Goal: Task Accomplishment & Management: Use online tool/utility

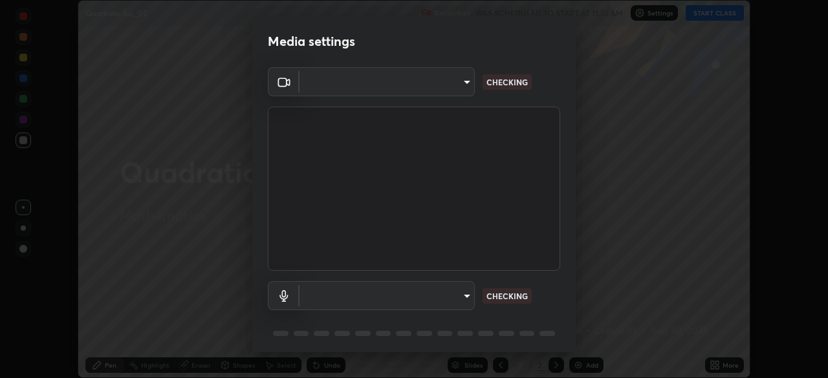
scroll to position [46, 0]
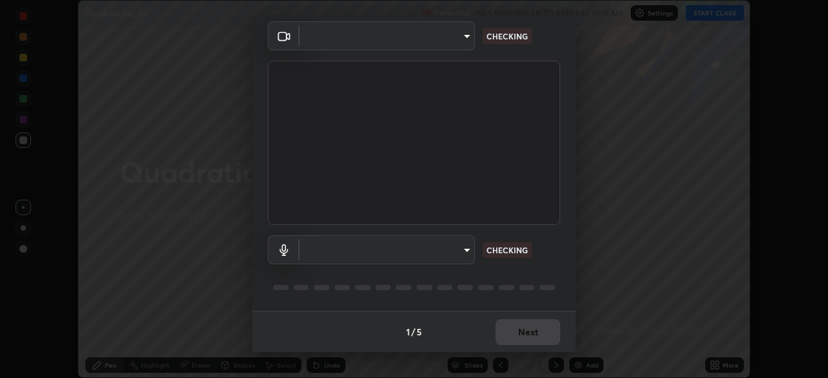
type input "f5ae6119dc4fab334a8cf66c369197aa9d1a3f6993b34b3aeb85a59339566d19"
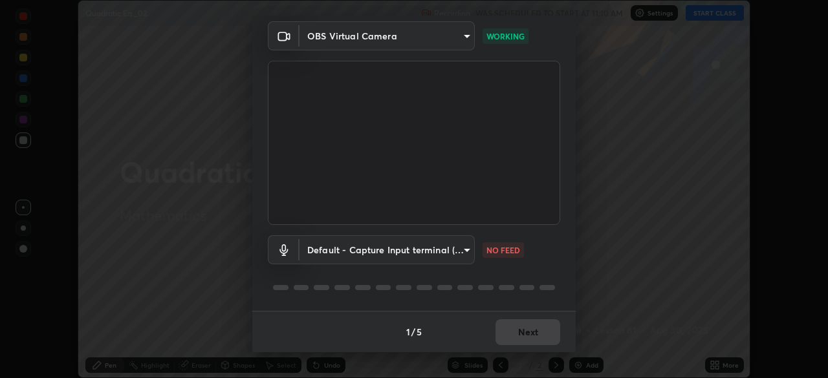
click at [461, 250] on body "Erase all Quadratic Eq._02 Recording WAS SCHEDULED TO START AT 11:10 AM Setting…" at bounding box center [414, 189] width 828 height 378
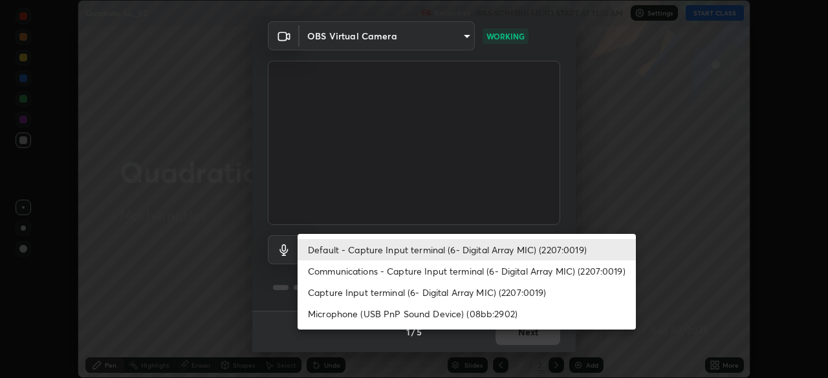
click at [430, 271] on li "Communications - Capture Input terminal (6- Digital Array MIC) (2207:0019)" at bounding box center [466, 271] width 338 height 21
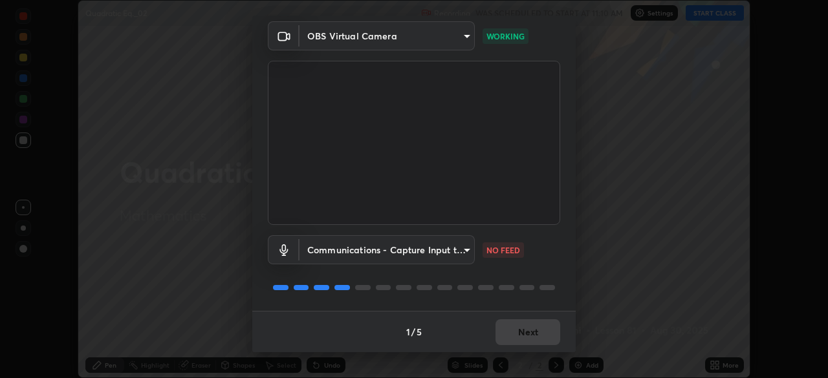
click at [396, 249] on body "Erase all Quadratic Eq._02 Recording WAS SCHEDULED TO START AT 11:10 AM Setting…" at bounding box center [414, 189] width 828 height 378
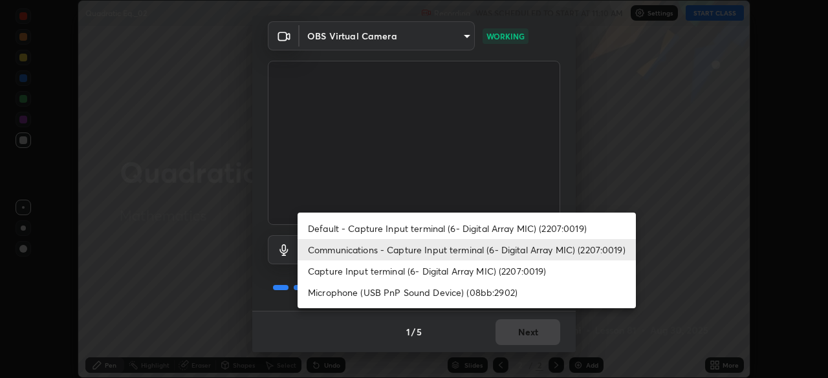
click at [371, 227] on li "Default - Capture Input terminal (6- Digital Array MIC) (2207:0019)" at bounding box center [466, 228] width 338 height 21
type input "default"
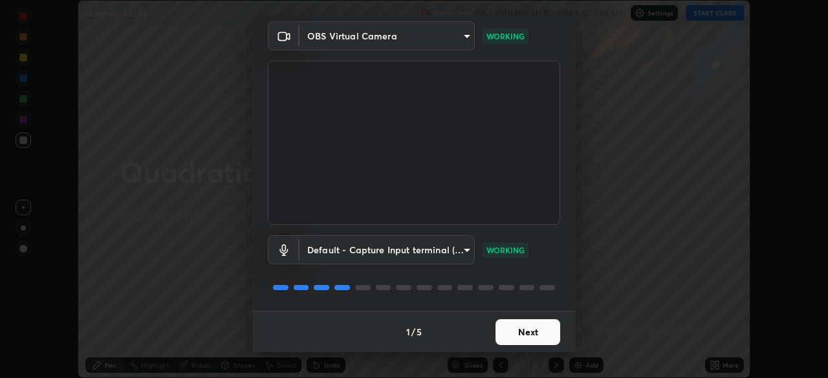
click at [530, 329] on button "Next" at bounding box center [527, 332] width 65 height 26
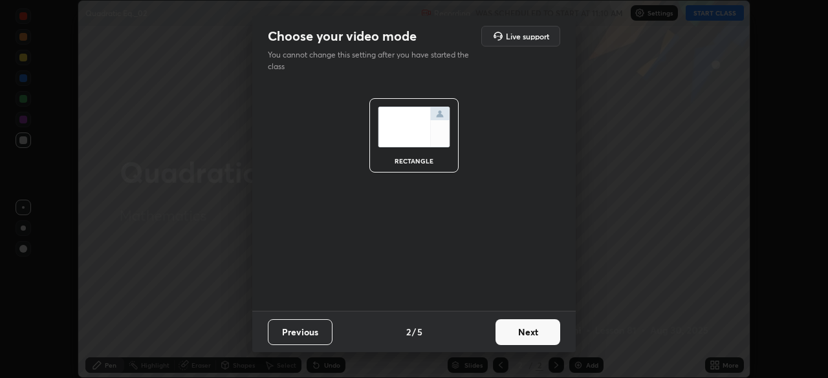
scroll to position [0, 0]
click at [533, 327] on button "Next" at bounding box center [527, 332] width 65 height 26
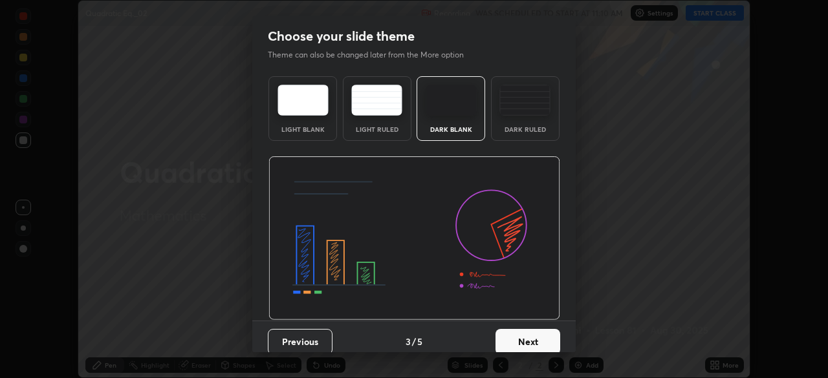
click at [548, 340] on button "Next" at bounding box center [527, 342] width 65 height 26
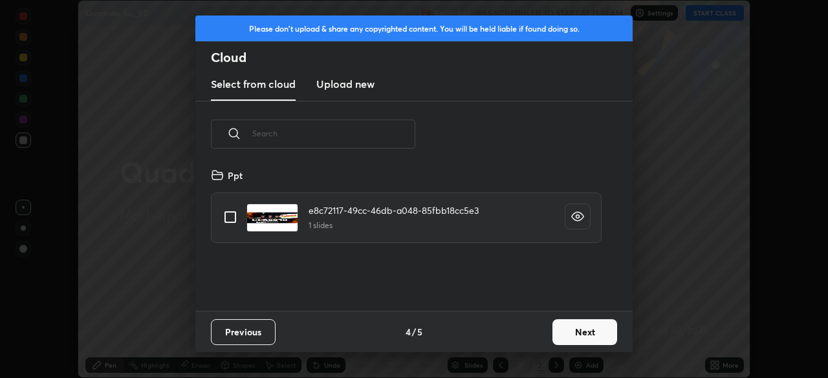
click at [583, 333] on button "Next" at bounding box center [584, 332] width 65 height 26
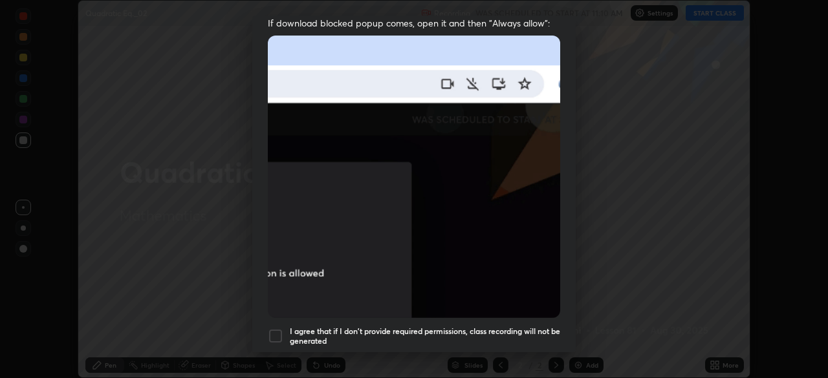
scroll to position [271, 0]
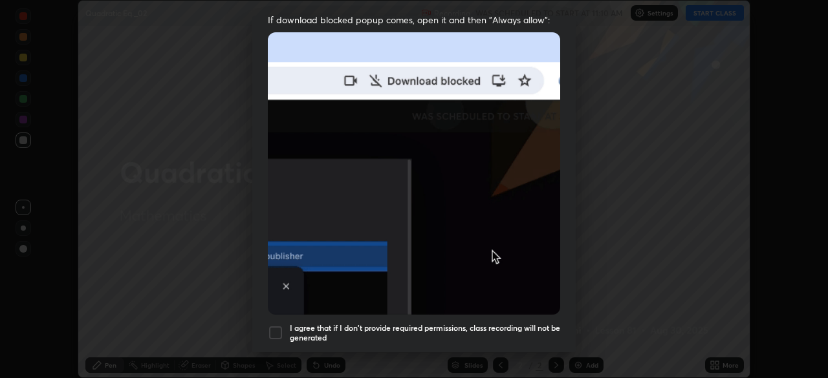
click at [281, 327] on div at bounding box center [276, 333] width 16 height 16
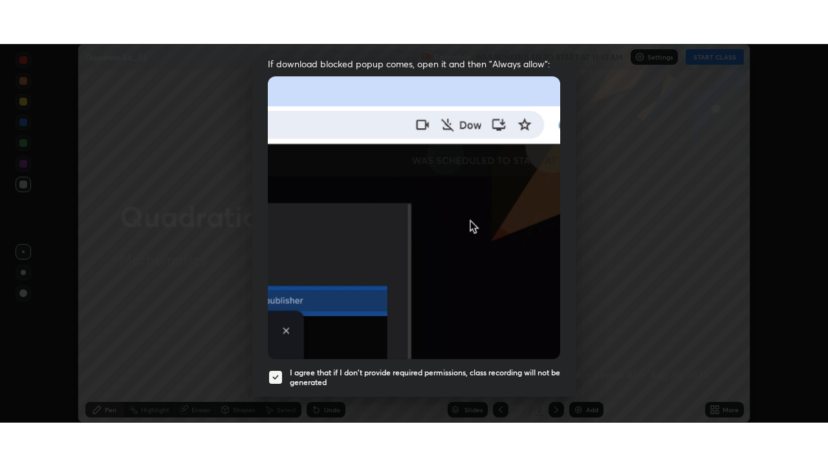
scroll to position [310, 0]
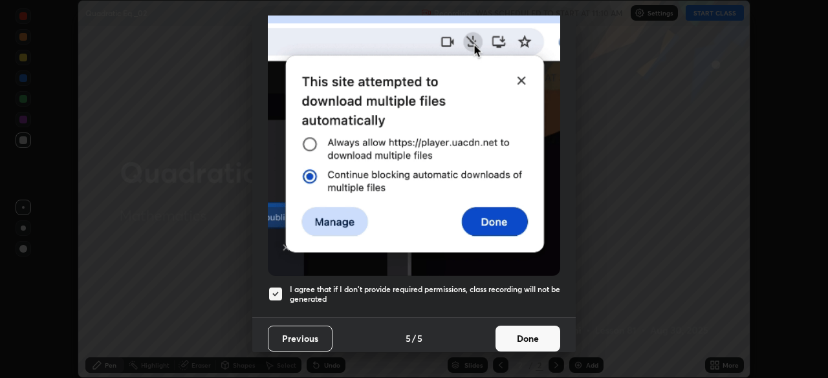
click at [529, 328] on button "Done" at bounding box center [527, 339] width 65 height 26
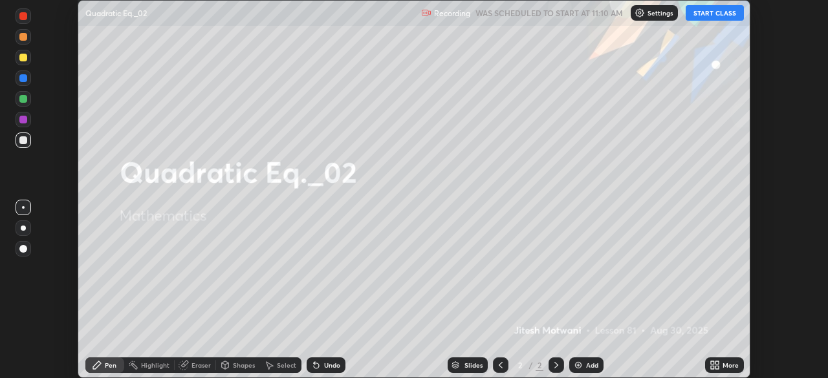
click at [721, 14] on button "START CLASS" at bounding box center [714, 13] width 58 height 16
click at [731, 367] on div "More" at bounding box center [730, 365] width 16 height 6
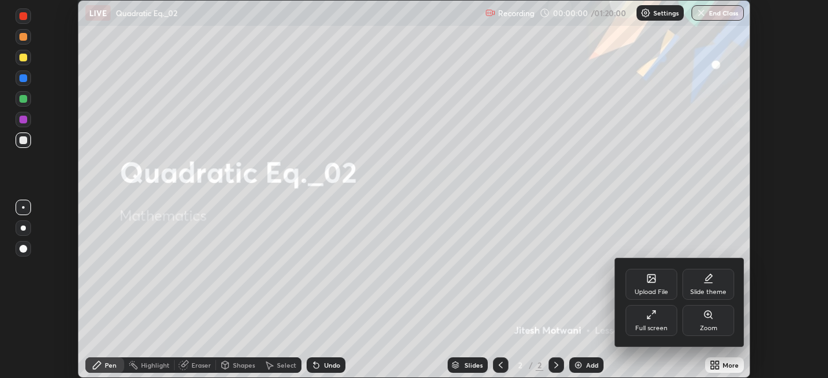
click at [655, 319] on icon at bounding box center [651, 315] width 10 height 10
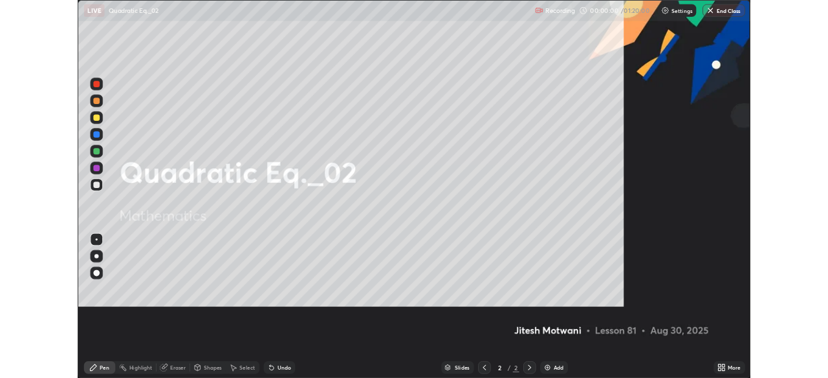
scroll to position [466, 828]
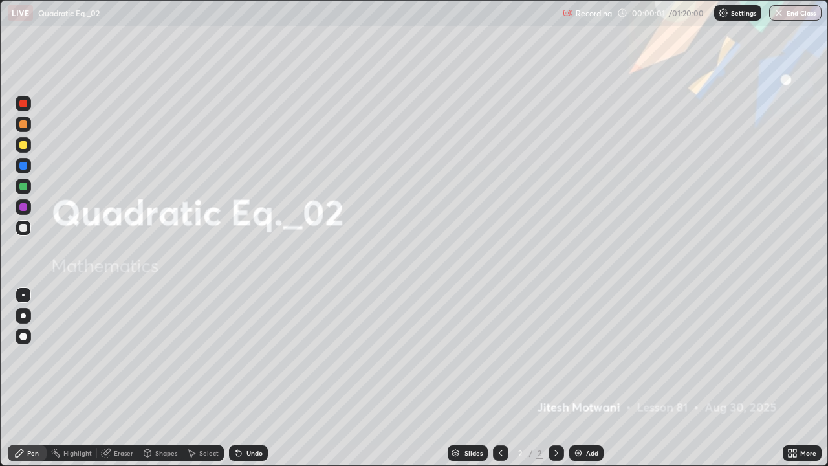
click at [594, 378] on div "Add" at bounding box center [592, 452] width 12 height 6
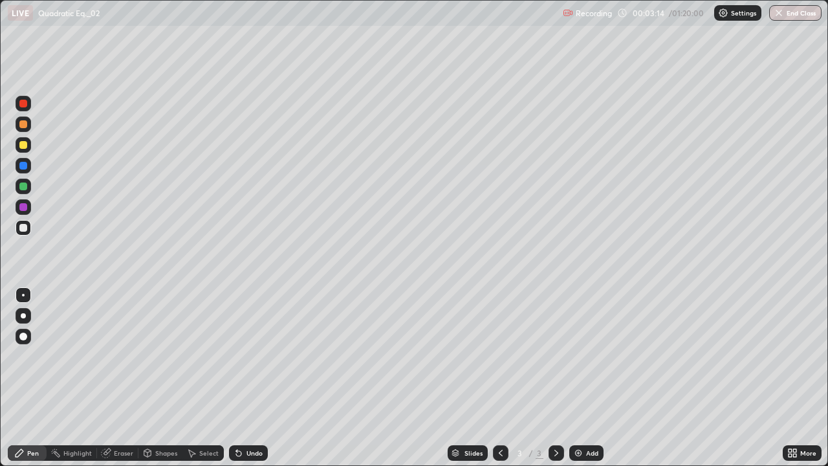
click at [22, 144] on div at bounding box center [23, 145] width 8 height 8
click at [22, 229] on div at bounding box center [23, 228] width 8 height 8
click at [246, 378] on div "Undo" at bounding box center [254, 452] width 16 height 6
click at [254, 378] on div "Undo" at bounding box center [246, 453] width 44 height 26
click at [244, 378] on div "Undo" at bounding box center [248, 453] width 39 height 16
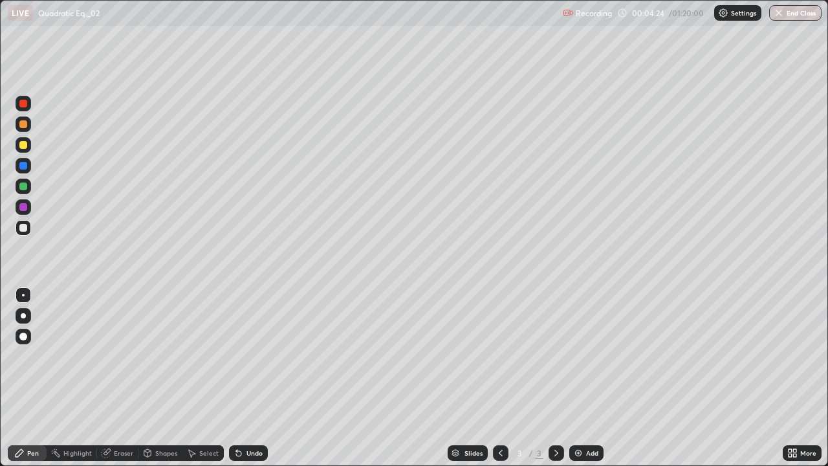
click at [250, 378] on div "Undo" at bounding box center [254, 452] width 16 height 6
click at [23, 146] on div at bounding box center [23, 145] width 8 height 8
click at [23, 187] on div at bounding box center [23, 186] width 8 height 8
click at [20, 226] on div at bounding box center [23, 228] width 8 height 8
click at [252, 378] on div "Undo" at bounding box center [254, 452] width 16 height 6
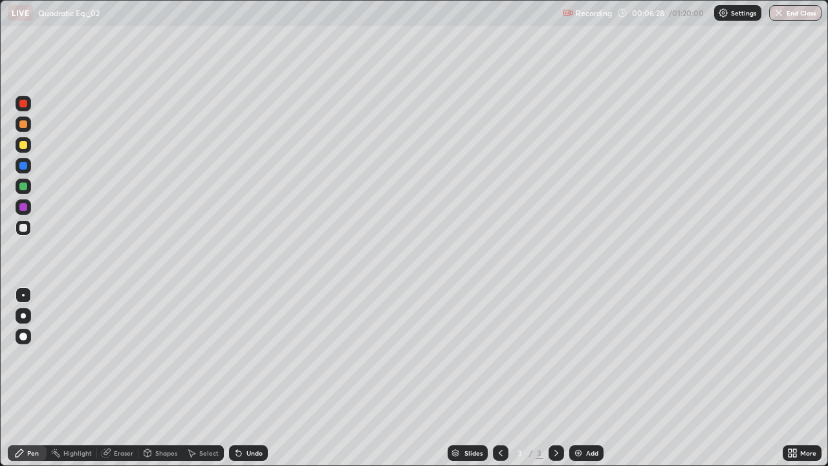
click at [252, 378] on div "Undo" at bounding box center [254, 452] width 16 height 6
click at [125, 378] on div "Eraser" at bounding box center [123, 452] width 19 height 6
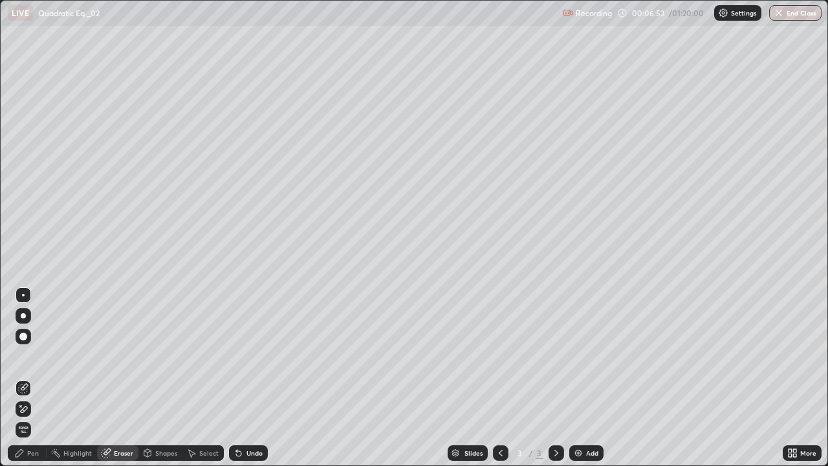
click at [23, 338] on div at bounding box center [23, 336] width 8 height 8
click at [24, 378] on icon at bounding box center [19, 453] width 10 height 10
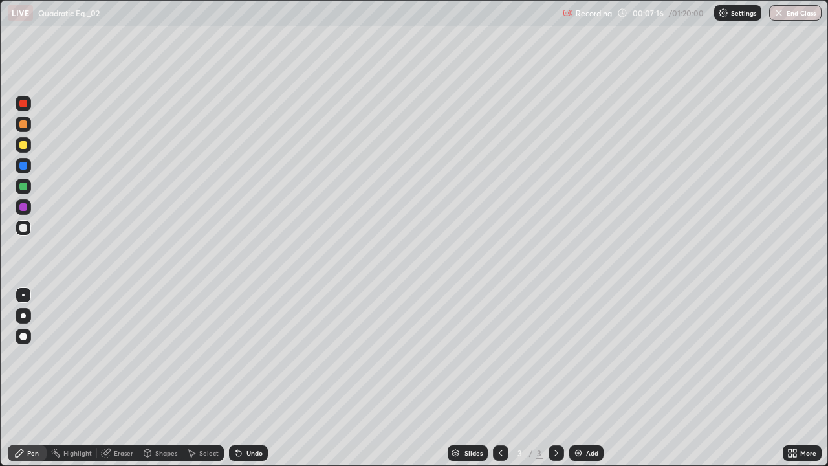
click at [590, 378] on div "Add" at bounding box center [592, 452] width 12 height 6
click at [256, 378] on div "Undo" at bounding box center [254, 452] width 16 height 6
click at [255, 378] on div "Undo" at bounding box center [254, 452] width 16 height 6
click at [254, 378] on div "Undo" at bounding box center [248, 453] width 39 height 16
click at [249, 378] on div "Undo" at bounding box center [248, 453] width 39 height 16
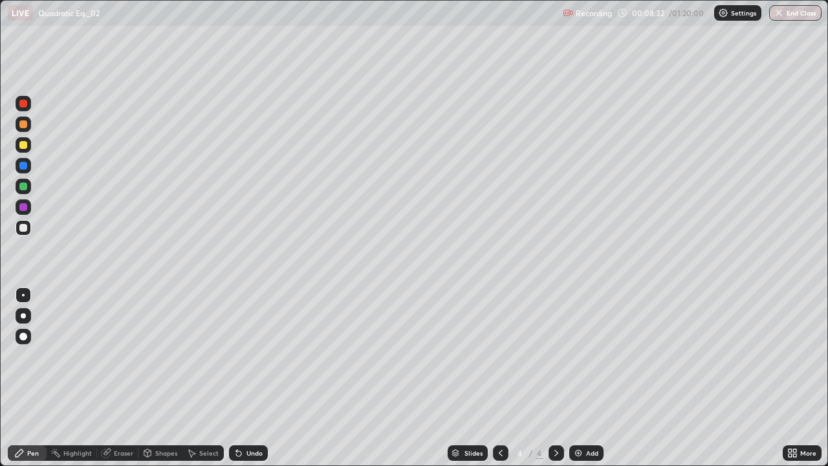
click at [263, 378] on div "Undo" at bounding box center [248, 453] width 39 height 16
click at [23, 147] on div at bounding box center [23, 145] width 8 height 8
click at [23, 181] on div at bounding box center [24, 186] width 16 height 16
click at [25, 220] on div at bounding box center [24, 228] width 16 height 16
click at [206, 378] on div "Select" at bounding box center [208, 452] width 19 height 6
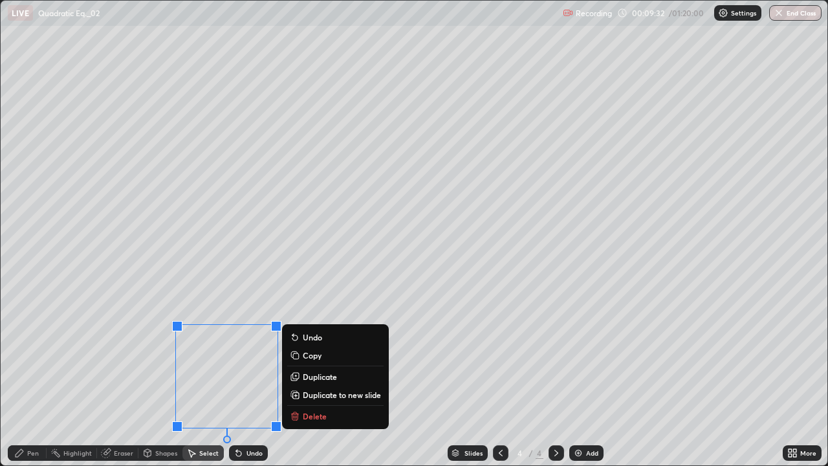
click at [36, 378] on div "Pen" at bounding box center [27, 453] width 39 height 26
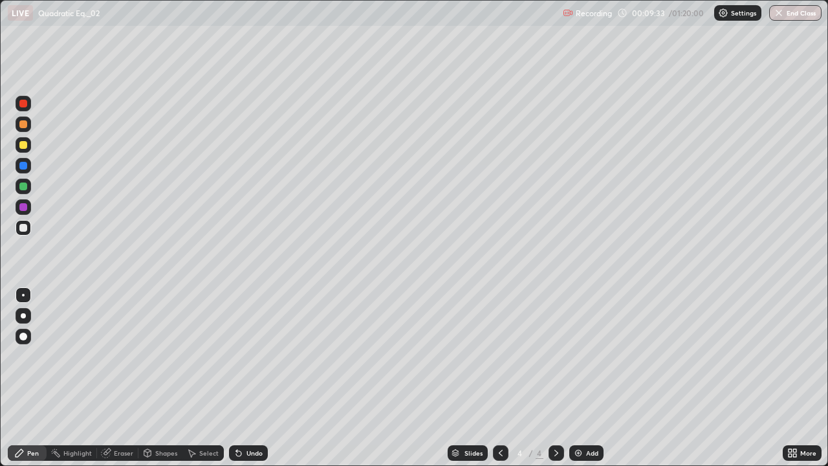
click at [20, 230] on div at bounding box center [23, 228] width 8 height 8
click at [21, 186] on div at bounding box center [23, 186] width 8 height 8
click at [20, 162] on div at bounding box center [24, 166] width 16 height 16
click at [23, 229] on div at bounding box center [23, 228] width 8 height 8
click at [22, 146] on div at bounding box center [23, 145] width 8 height 8
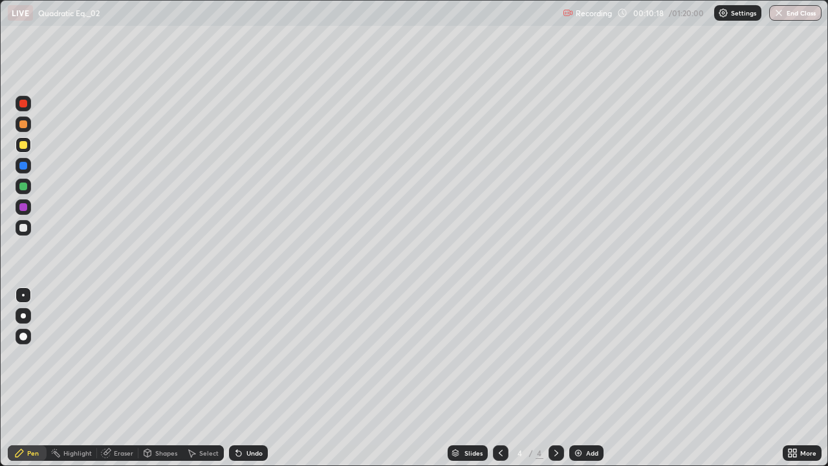
click at [23, 228] on div at bounding box center [23, 228] width 8 height 8
click at [583, 378] on div "Add" at bounding box center [586, 453] width 34 height 16
click at [24, 142] on div at bounding box center [23, 145] width 8 height 8
click at [250, 378] on div "Undo" at bounding box center [254, 452] width 16 height 6
click at [24, 230] on div at bounding box center [23, 228] width 8 height 8
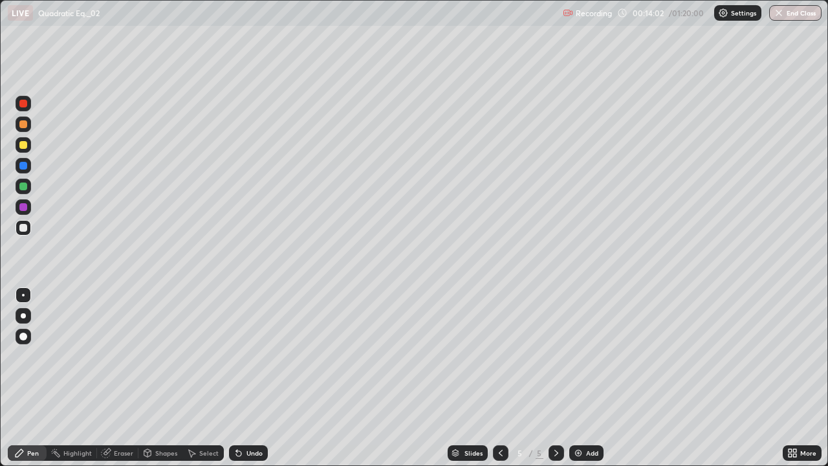
click at [596, 378] on div "Add" at bounding box center [592, 452] width 12 height 6
click at [23, 147] on div at bounding box center [23, 145] width 8 height 8
click at [21, 228] on div at bounding box center [23, 228] width 8 height 8
click at [23, 165] on div at bounding box center [23, 166] width 8 height 8
click at [25, 187] on div at bounding box center [23, 186] width 8 height 8
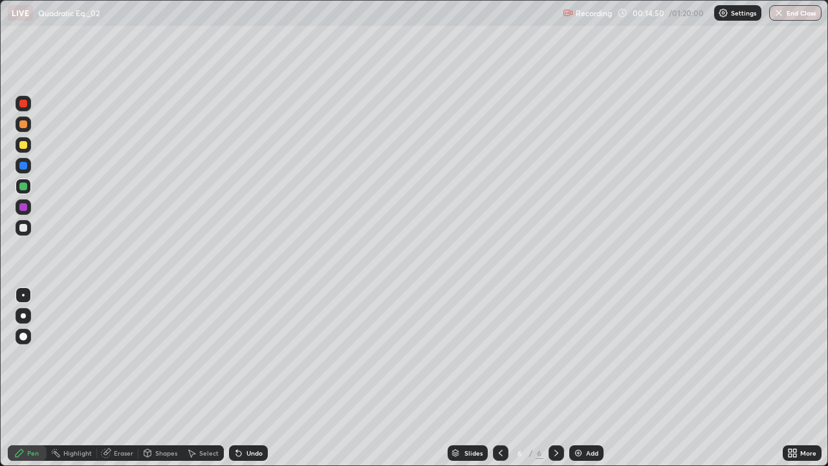
click at [495, 378] on icon at bounding box center [500, 453] width 10 height 10
click at [555, 378] on icon at bounding box center [556, 453] width 10 height 10
click at [25, 227] on div at bounding box center [23, 228] width 8 height 8
click at [252, 378] on div "Undo" at bounding box center [254, 452] width 16 height 6
click at [247, 378] on div "Undo" at bounding box center [246, 453] width 44 height 26
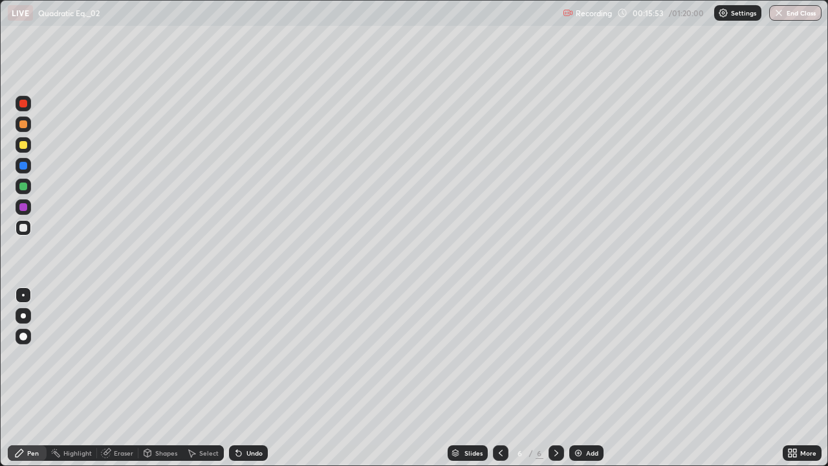
click at [502, 378] on icon at bounding box center [500, 453] width 10 height 10
click at [553, 378] on icon at bounding box center [556, 453] width 10 height 10
click at [26, 189] on div at bounding box center [23, 186] width 8 height 8
click at [252, 378] on div "Undo" at bounding box center [254, 452] width 16 height 6
click at [237, 378] on div "Undo" at bounding box center [248, 453] width 39 height 16
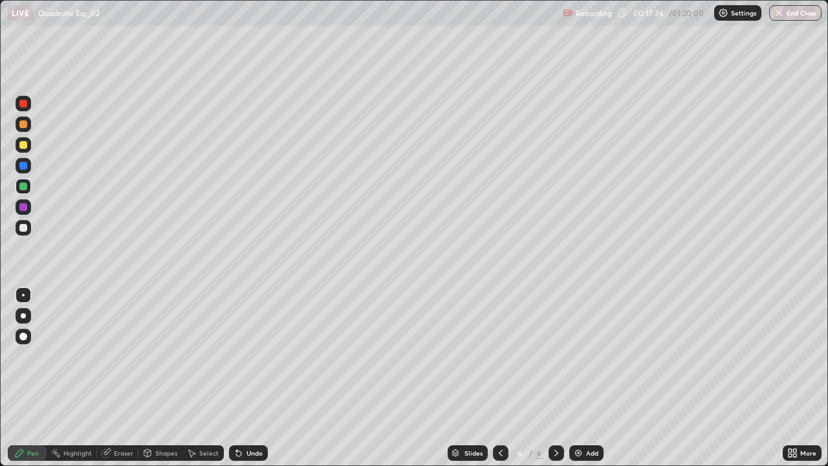
click at [241, 378] on icon at bounding box center [238, 453] width 10 height 10
click at [237, 378] on icon at bounding box center [238, 453] width 5 height 5
click at [20, 226] on div at bounding box center [23, 228] width 8 height 8
click at [588, 378] on div "Add" at bounding box center [592, 452] width 12 height 6
click at [501, 378] on icon at bounding box center [501, 452] width 4 height 6
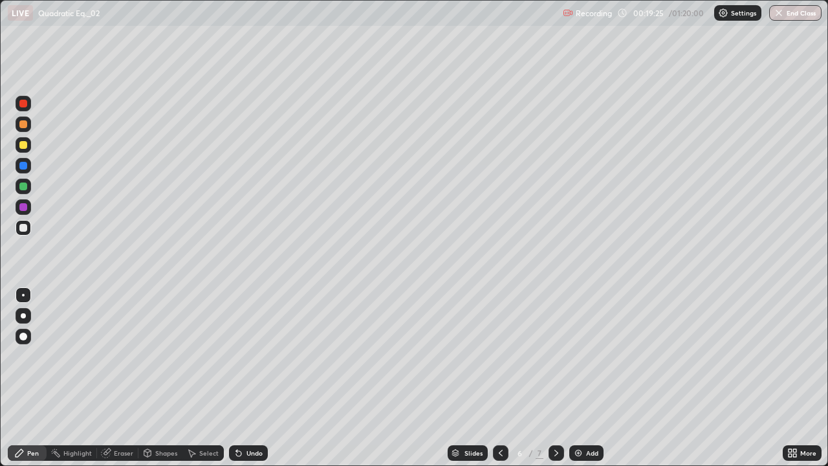
click at [494, 378] on div at bounding box center [501, 453] width 16 height 16
click at [501, 378] on icon at bounding box center [500, 453] width 10 height 10
click at [555, 378] on icon at bounding box center [556, 453] width 10 height 10
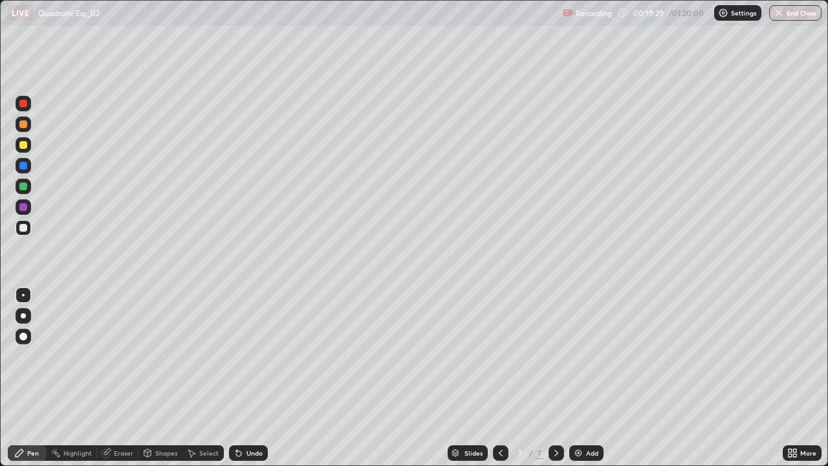
click at [555, 378] on icon at bounding box center [556, 453] width 10 height 10
click at [586, 378] on div "Add" at bounding box center [592, 452] width 12 height 6
click at [246, 378] on div "Undo" at bounding box center [254, 452] width 16 height 6
click at [244, 378] on div "Undo" at bounding box center [248, 453] width 39 height 16
click at [261, 378] on div "Undo" at bounding box center [248, 453] width 39 height 16
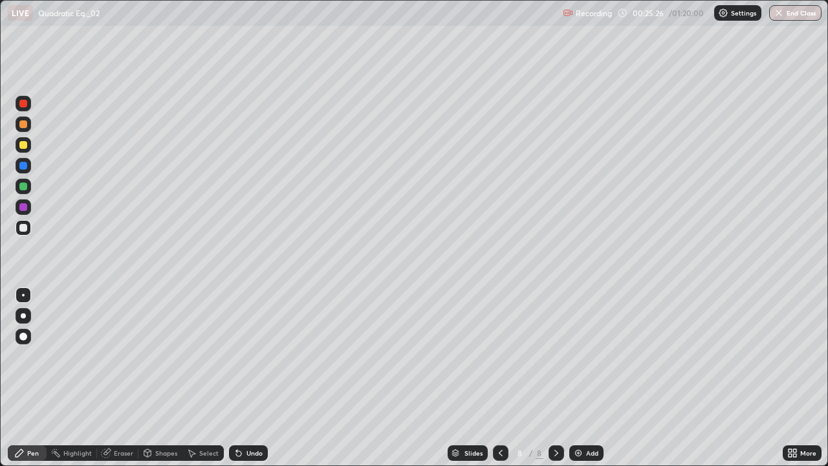
click at [261, 378] on div "Undo" at bounding box center [248, 453] width 39 height 16
click at [257, 378] on div "Undo" at bounding box center [248, 453] width 39 height 16
click at [23, 183] on div at bounding box center [23, 186] width 8 height 8
click at [21, 166] on div at bounding box center [23, 166] width 8 height 8
click at [25, 225] on div at bounding box center [23, 228] width 8 height 8
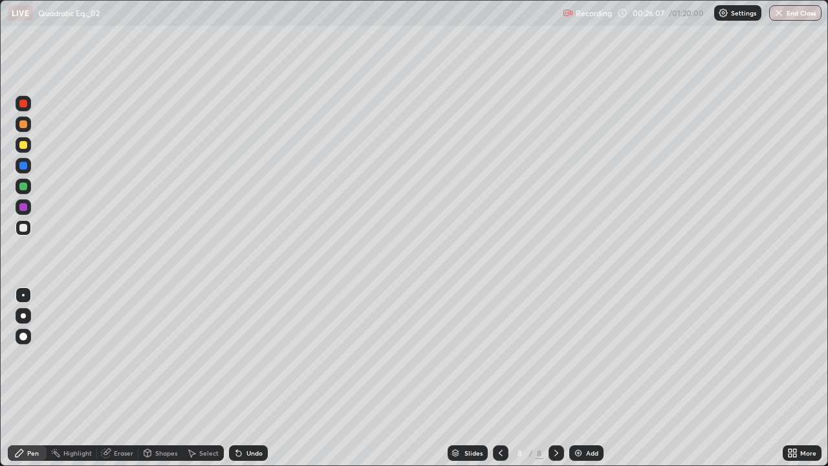
click at [22, 184] on div at bounding box center [23, 186] width 8 height 8
click at [22, 227] on div at bounding box center [23, 228] width 8 height 8
click at [592, 378] on div "Add" at bounding box center [592, 452] width 12 height 6
click at [23, 146] on div at bounding box center [23, 145] width 8 height 8
click at [22, 187] on div at bounding box center [23, 186] width 8 height 8
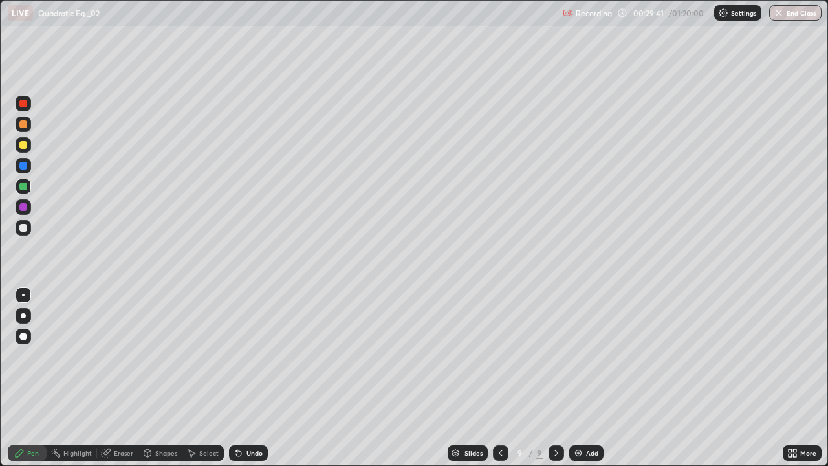
click at [18, 150] on div at bounding box center [24, 145] width 16 height 16
click at [244, 378] on div "Undo" at bounding box center [248, 453] width 39 height 16
click at [242, 378] on div "Undo" at bounding box center [246, 453] width 44 height 26
click at [257, 378] on div "Undo" at bounding box center [254, 452] width 16 height 6
click at [25, 162] on div at bounding box center [24, 166] width 16 height 16
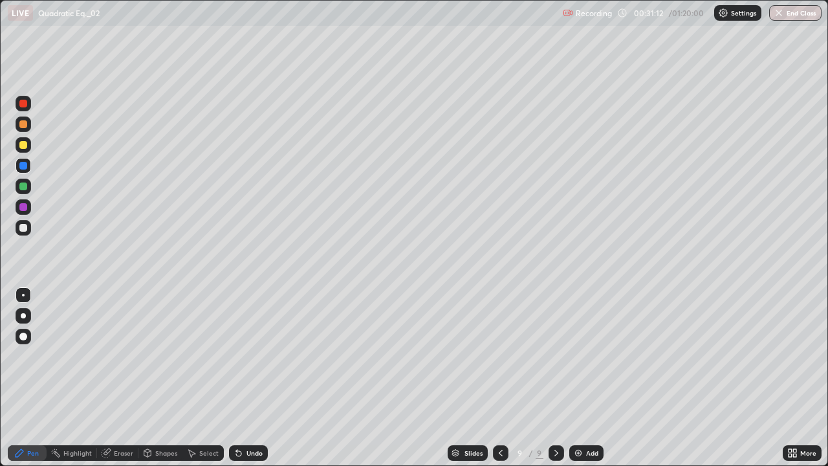
click at [246, 378] on div "Undo" at bounding box center [254, 452] width 16 height 6
click at [26, 225] on div at bounding box center [23, 228] width 8 height 8
click at [21, 142] on div at bounding box center [23, 145] width 8 height 8
click at [21, 228] on div at bounding box center [23, 228] width 8 height 8
click at [21, 144] on div at bounding box center [23, 145] width 8 height 8
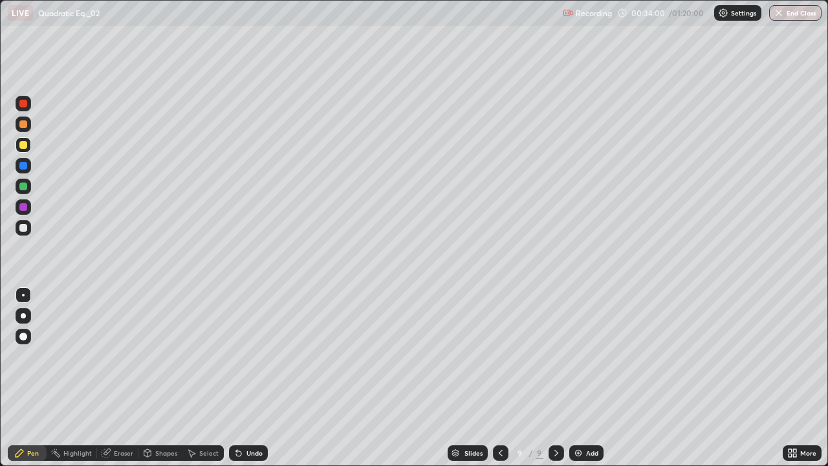
click at [498, 378] on icon at bounding box center [500, 453] width 10 height 10
click at [556, 378] on icon at bounding box center [556, 453] width 10 height 10
click at [18, 125] on div at bounding box center [24, 124] width 16 height 16
click at [596, 378] on div "Add" at bounding box center [586, 453] width 34 height 16
click at [21, 142] on div at bounding box center [23, 145] width 8 height 8
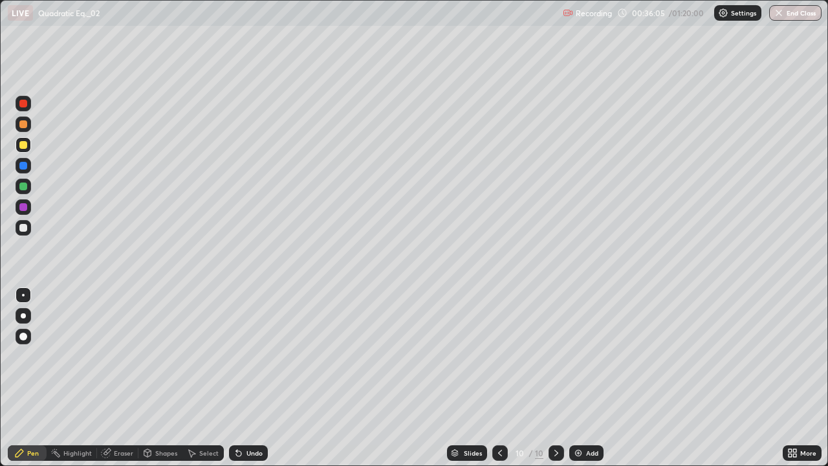
click at [30, 184] on div at bounding box center [24, 186] width 16 height 16
click at [25, 229] on div at bounding box center [23, 228] width 8 height 8
click at [21, 145] on div at bounding box center [23, 145] width 8 height 8
click at [17, 234] on div at bounding box center [24, 227] width 16 height 21
click at [23, 227] on div at bounding box center [23, 228] width 8 height 8
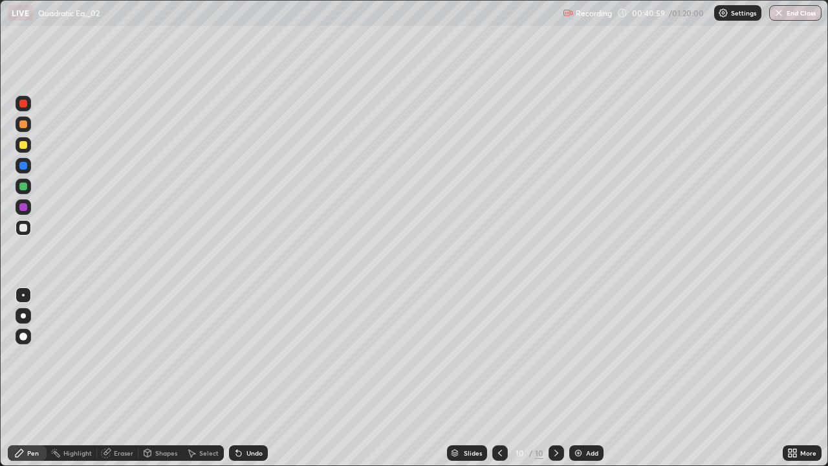
click at [23, 188] on div at bounding box center [23, 186] width 8 height 8
click at [19, 227] on div at bounding box center [23, 228] width 8 height 8
click at [588, 378] on div "Add" at bounding box center [586, 453] width 34 height 16
click at [21, 144] on div at bounding box center [23, 145] width 8 height 8
click at [21, 226] on div at bounding box center [23, 228] width 8 height 8
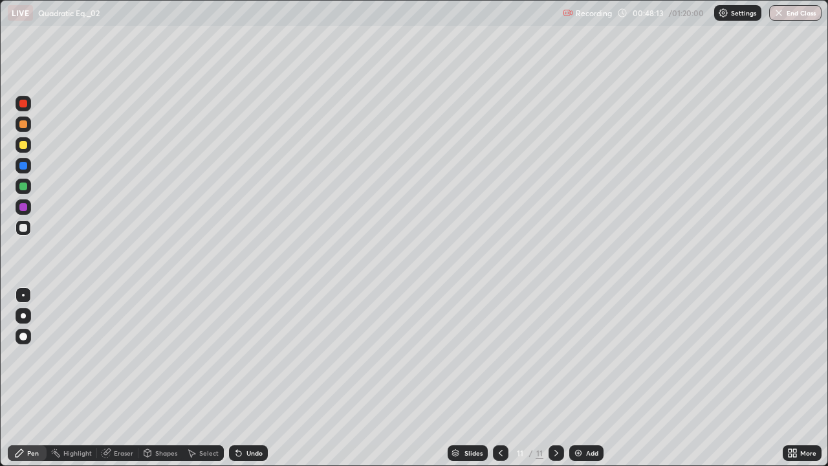
click at [596, 378] on div "Add" at bounding box center [592, 452] width 12 height 6
click at [21, 144] on div at bounding box center [23, 145] width 8 height 8
click at [251, 378] on div "Undo" at bounding box center [254, 452] width 16 height 6
click at [254, 378] on div "Undo" at bounding box center [254, 452] width 16 height 6
click at [243, 378] on div "Undo" at bounding box center [248, 453] width 39 height 16
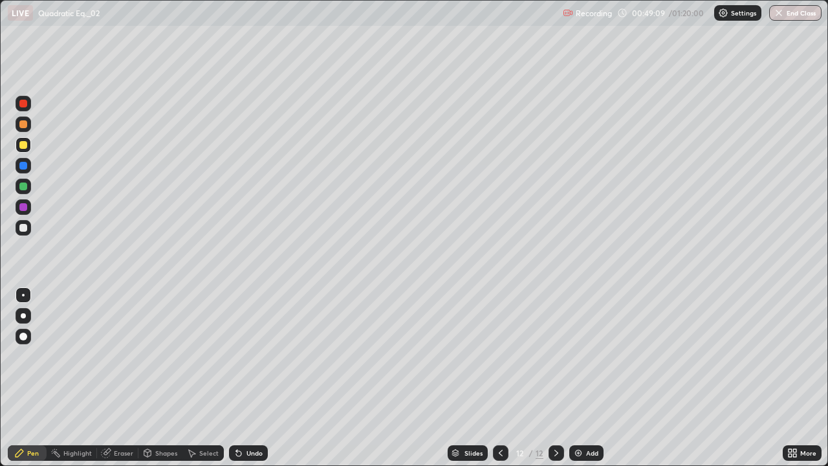
click at [239, 378] on icon at bounding box center [238, 453] width 5 height 5
click at [239, 378] on div "Undo" at bounding box center [248, 453] width 39 height 16
click at [250, 378] on div "Undo" at bounding box center [254, 452] width 16 height 6
click at [24, 226] on div at bounding box center [23, 228] width 8 height 8
click at [20, 147] on div at bounding box center [23, 145] width 8 height 8
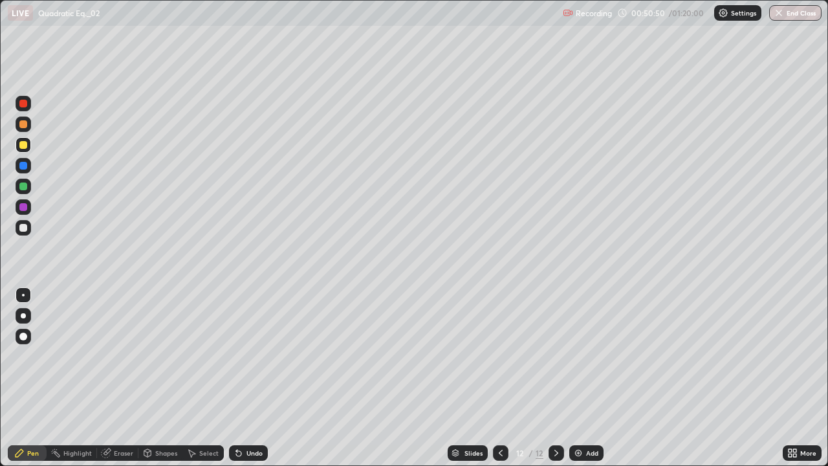
click at [17, 182] on div at bounding box center [24, 186] width 16 height 16
click at [23, 228] on div at bounding box center [23, 228] width 8 height 8
click at [24, 151] on div at bounding box center [24, 145] width 16 height 16
click at [596, 378] on div "Add" at bounding box center [592, 452] width 12 height 6
click at [246, 378] on div "Undo" at bounding box center [248, 453] width 39 height 16
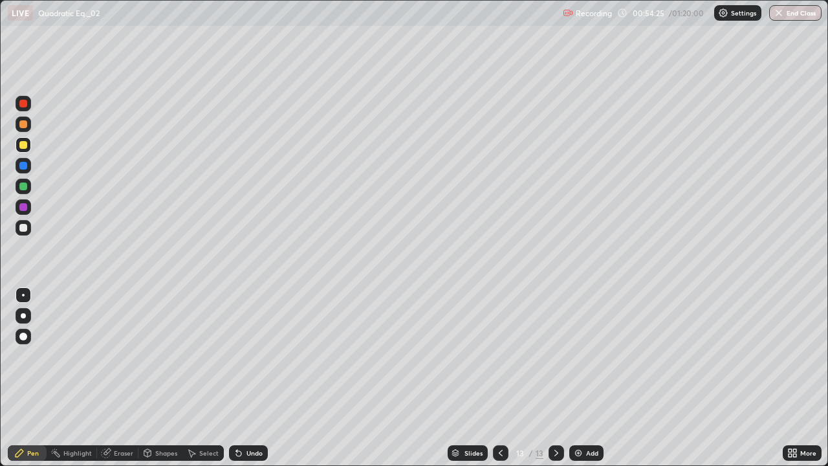
click at [26, 224] on div at bounding box center [23, 228] width 8 height 8
click at [17, 164] on div at bounding box center [24, 166] width 16 height 16
click at [19, 209] on div at bounding box center [23, 207] width 8 height 8
click at [26, 188] on div at bounding box center [23, 186] width 8 height 8
click at [21, 143] on div at bounding box center [23, 145] width 8 height 8
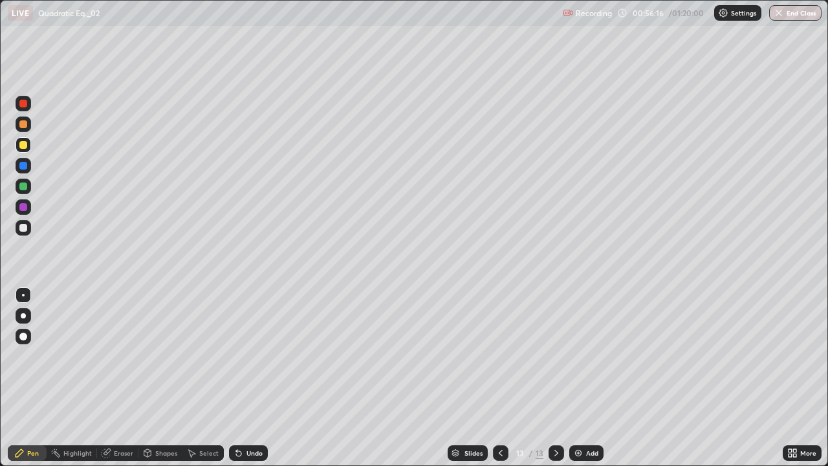
click at [599, 378] on div "Add" at bounding box center [586, 453] width 34 height 16
click at [21, 234] on div at bounding box center [24, 228] width 16 height 16
click at [250, 378] on div "Undo" at bounding box center [246, 453] width 44 height 26
click at [255, 378] on div "Undo" at bounding box center [254, 452] width 16 height 6
click at [252, 378] on div "Undo" at bounding box center [248, 453] width 39 height 16
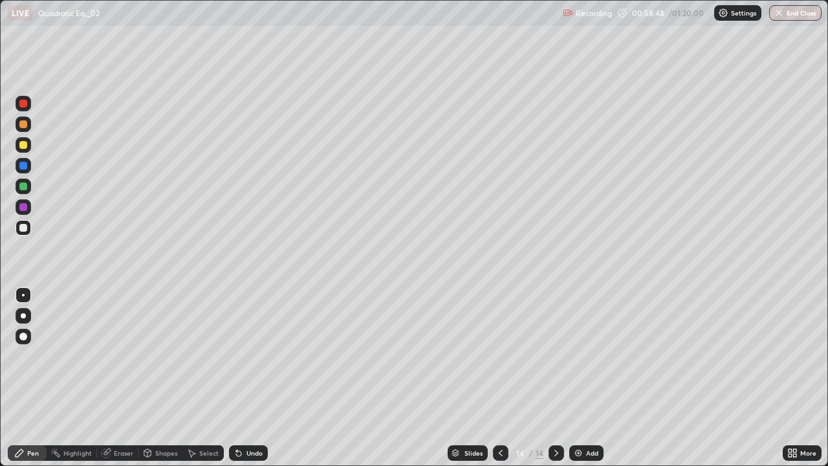
click at [254, 378] on div "Undo" at bounding box center [254, 452] width 16 height 6
click at [254, 378] on div "Undo" at bounding box center [246, 453] width 44 height 26
click at [116, 378] on div "Eraser" at bounding box center [123, 452] width 19 height 6
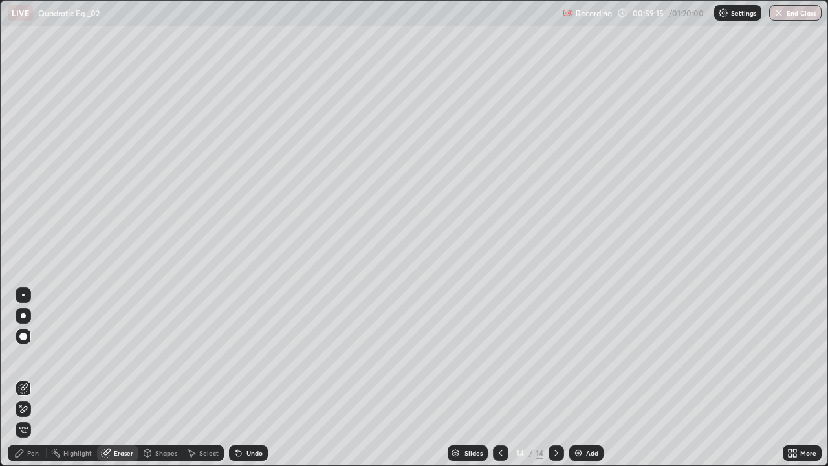
click at [36, 378] on div "Pen" at bounding box center [33, 452] width 12 height 6
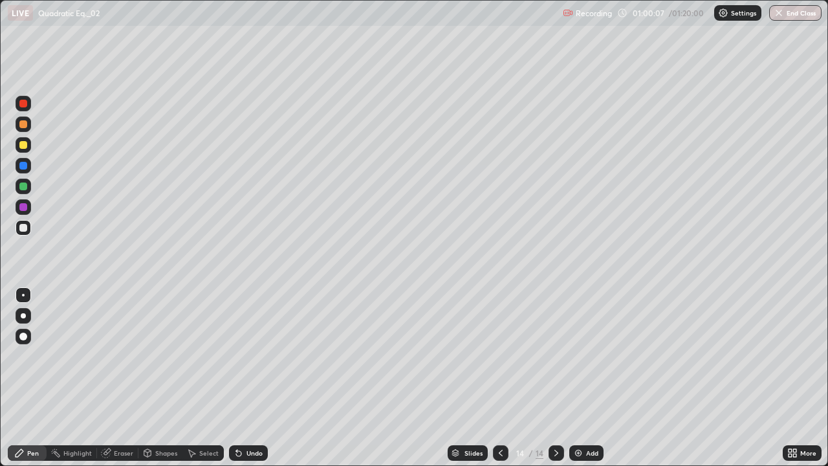
click at [19, 188] on div at bounding box center [24, 186] width 16 height 16
click at [25, 147] on div at bounding box center [23, 145] width 8 height 8
click at [595, 378] on div "Add" at bounding box center [592, 452] width 12 height 6
click at [25, 145] on div at bounding box center [23, 145] width 8 height 8
click at [17, 229] on div at bounding box center [24, 228] width 16 height 16
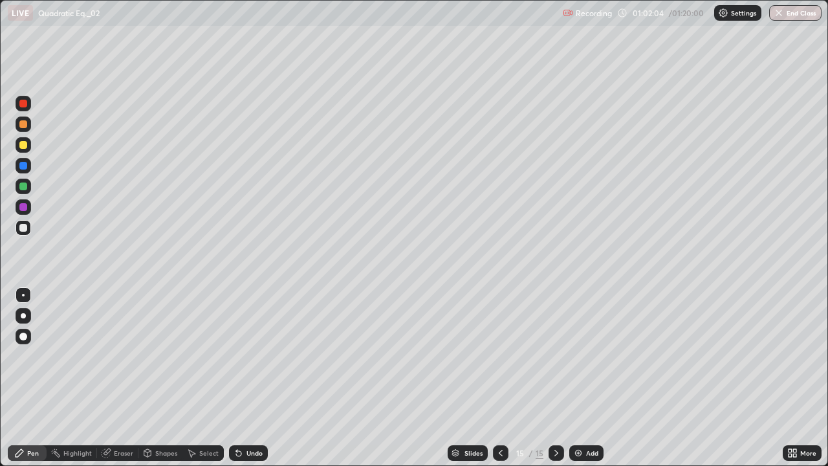
click at [246, 378] on div "Undo" at bounding box center [254, 452] width 16 height 6
click at [499, 378] on icon at bounding box center [500, 453] width 10 height 10
click at [500, 378] on icon at bounding box center [501, 452] width 4 height 6
click at [548, 378] on div at bounding box center [556, 453] width 16 height 16
click at [555, 378] on icon at bounding box center [556, 453] width 10 height 10
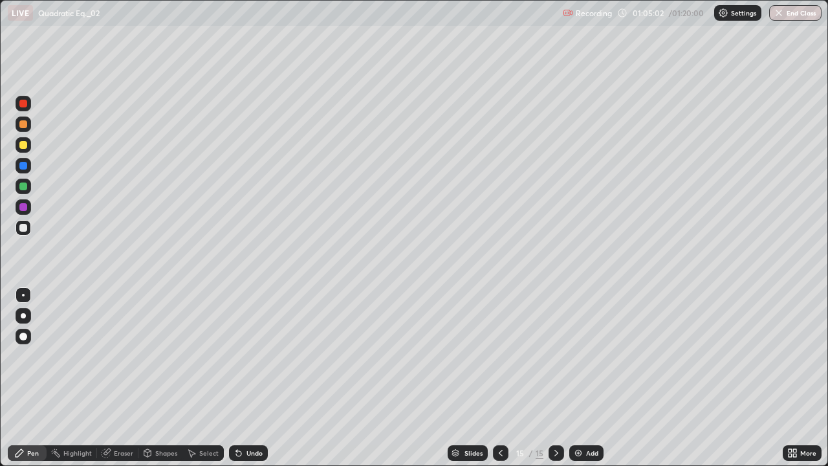
click at [20, 163] on div at bounding box center [23, 166] width 8 height 8
click at [18, 226] on div at bounding box center [24, 228] width 16 height 16
click at [256, 378] on div "Undo" at bounding box center [248, 453] width 39 height 16
click at [243, 378] on div "Undo" at bounding box center [248, 453] width 39 height 16
click at [591, 378] on div "Add" at bounding box center [586, 453] width 34 height 16
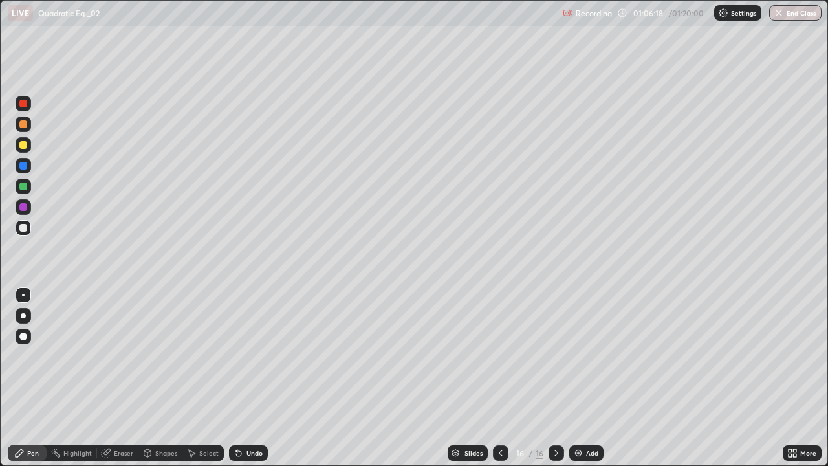
click at [497, 378] on icon at bounding box center [500, 453] width 10 height 10
click at [555, 378] on icon at bounding box center [556, 453] width 10 height 10
click at [122, 378] on div "Eraser" at bounding box center [123, 452] width 19 height 6
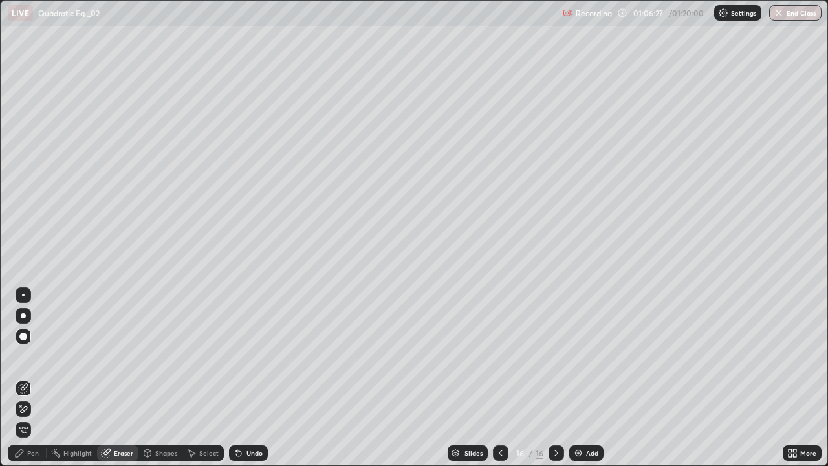
click at [31, 378] on div "Pen" at bounding box center [33, 452] width 12 height 6
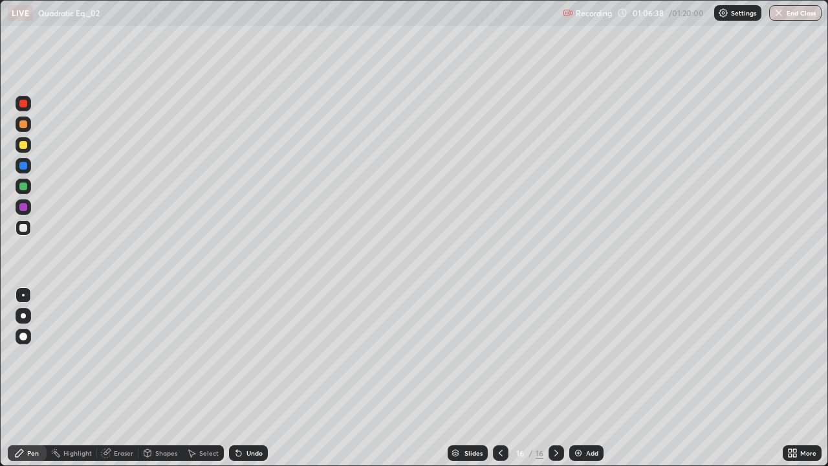
click at [493, 378] on div at bounding box center [501, 453] width 16 height 16
click at [555, 378] on icon at bounding box center [556, 453] width 10 height 10
click at [495, 378] on icon at bounding box center [500, 453] width 10 height 10
click at [561, 378] on div at bounding box center [556, 453] width 16 height 16
click at [499, 378] on icon at bounding box center [500, 453] width 10 height 10
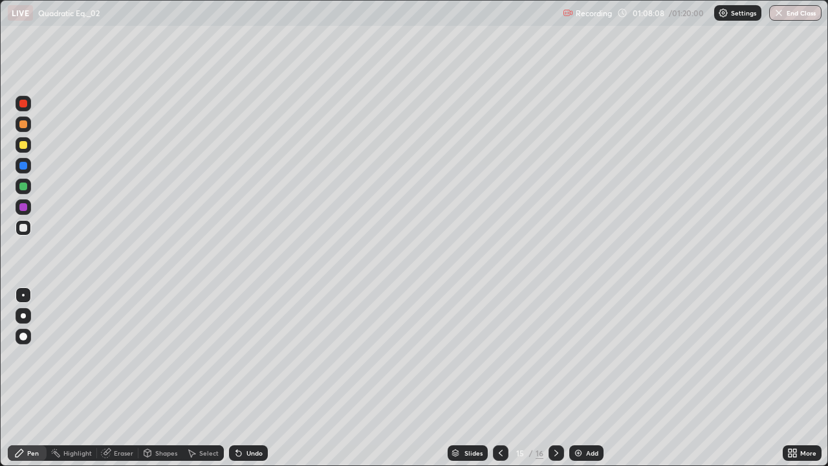
click at [555, 378] on icon at bounding box center [556, 453] width 10 height 10
click at [22, 145] on div at bounding box center [23, 145] width 8 height 8
click at [244, 378] on div "Undo" at bounding box center [248, 453] width 39 height 16
click at [241, 378] on icon at bounding box center [238, 453] width 10 height 10
click at [256, 378] on div "Undo" at bounding box center [248, 453] width 39 height 16
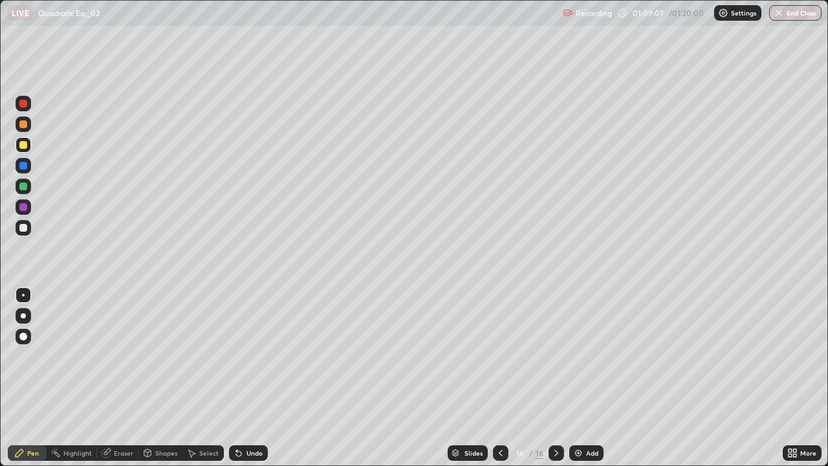
click at [241, 378] on icon at bounding box center [238, 453] width 10 height 10
click at [244, 378] on div "Undo" at bounding box center [248, 453] width 39 height 16
click at [119, 378] on div "Eraser" at bounding box center [123, 452] width 19 height 6
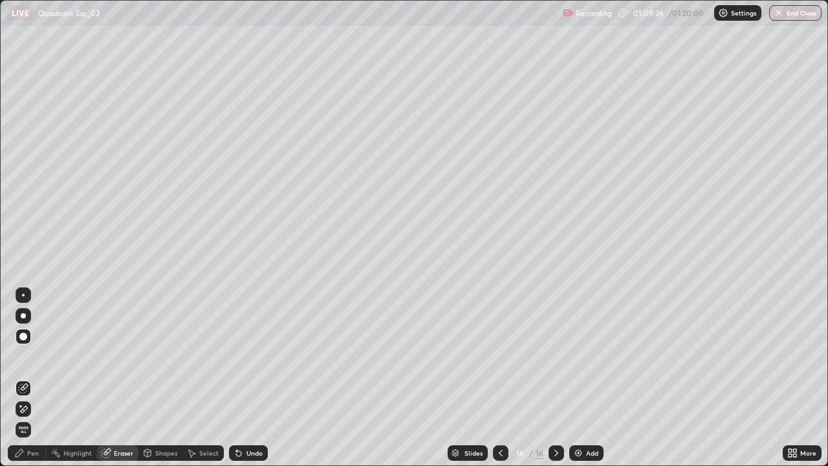
click at [19, 378] on icon at bounding box center [19, 453] width 10 height 10
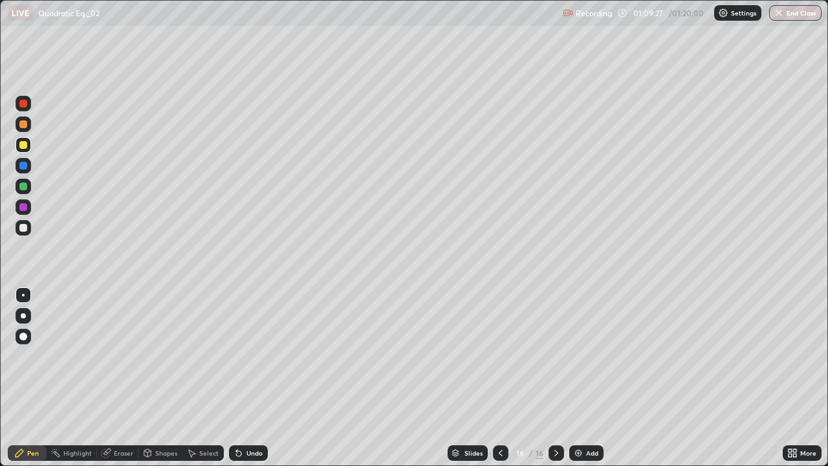
click at [250, 378] on div "Undo" at bounding box center [254, 452] width 16 height 6
click at [244, 378] on div "Undo" at bounding box center [248, 453] width 39 height 16
click at [20, 378] on icon at bounding box center [19, 453] width 10 height 10
click at [21, 228] on div at bounding box center [23, 228] width 8 height 8
click at [120, 378] on div "Eraser" at bounding box center [123, 452] width 19 height 6
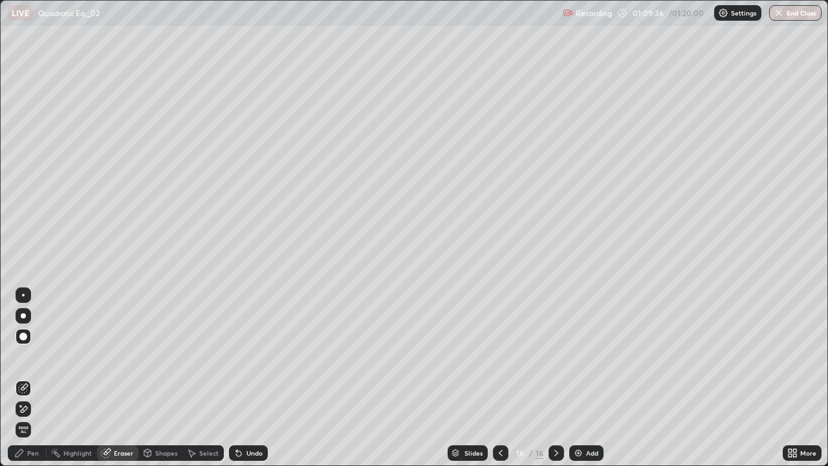
click at [28, 292] on div at bounding box center [24, 295] width 16 height 16
click at [30, 378] on div "Pen" at bounding box center [33, 452] width 12 height 6
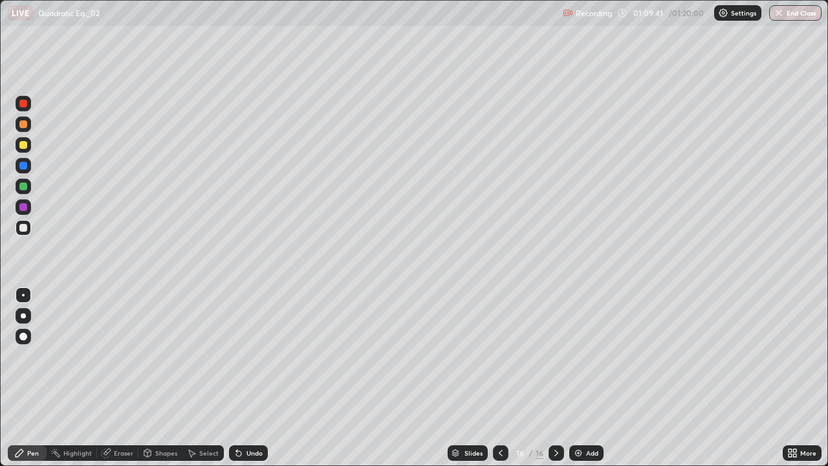
click at [23, 145] on div at bounding box center [23, 145] width 8 height 8
click at [23, 224] on div at bounding box center [23, 228] width 8 height 8
click at [257, 378] on div "Undo" at bounding box center [248, 453] width 39 height 16
click at [21, 186] on div at bounding box center [23, 186] width 8 height 8
click at [25, 228] on div at bounding box center [23, 228] width 8 height 8
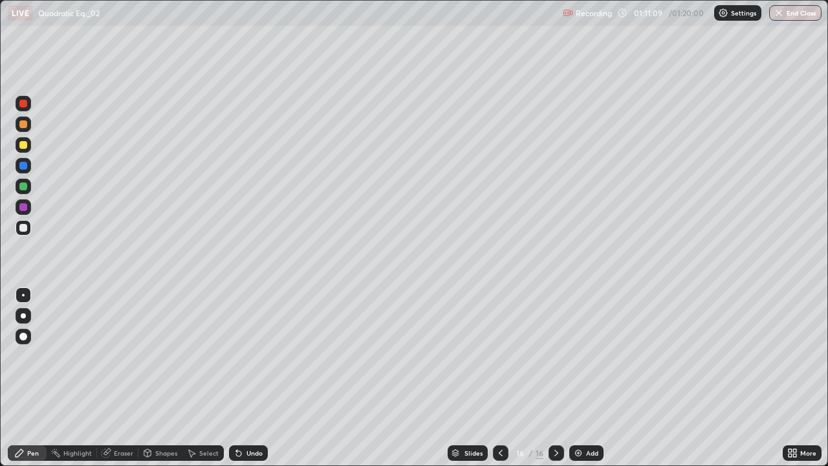
click at [239, 378] on div "Undo" at bounding box center [248, 453] width 39 height 16
click at [241, 378] on icon at bounding box center [238, 453] width 10 height 10
click at [239, 378] on icon at bounding box center [238, 453] width 10 height 10
click at [241, 378] on icon at bounding box center [238, 453] width 10 height 10
click at [244, 378] on div "Undo" at bounding box center [248, 453] width 39 height 16
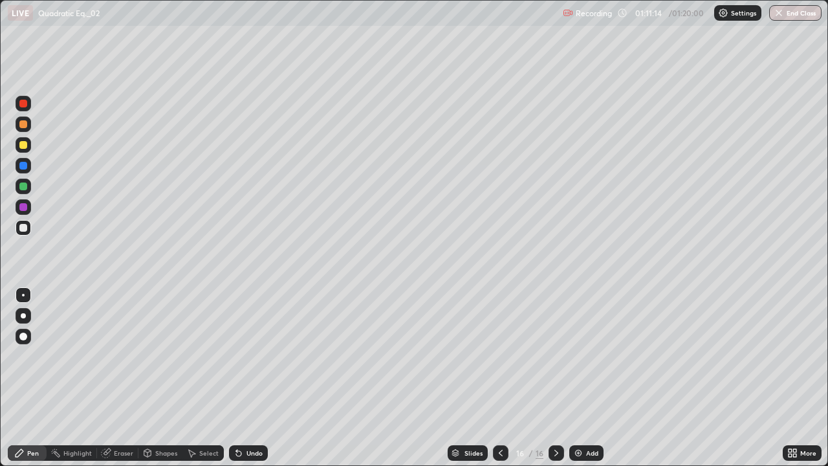
click at [242, 378] on icon at bounding box center [238, 453] width 10 height 10
click at [243, 378] on div "Undo" at bounding box center [248, 453] width 39 height 16
click at [246, 378] on div "Undo" at bounding box center [254, 452] width 16 height 6
click at [242, 378] on div "Undo" at bounding box center [248, 453] width 39 height 16
click at [782, 18] on button "End Class" at bounding box center [795, 13] width 52 height 16
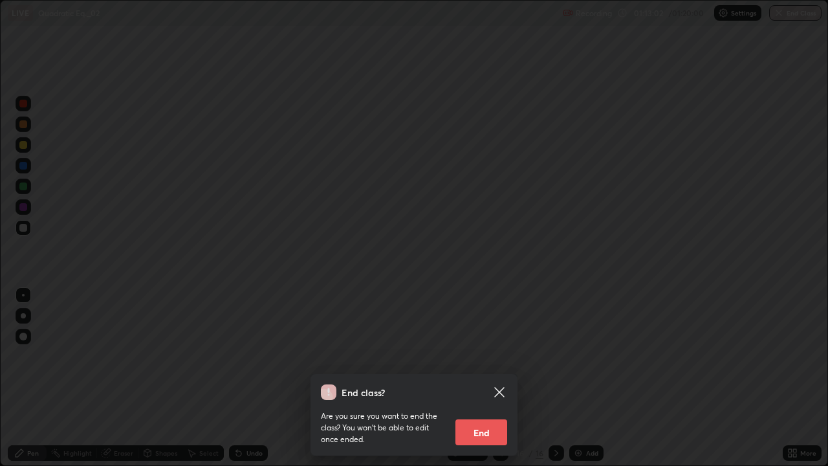
click at [484, 378] on button "End" at bounding box center [481, 432] width 52 height 26
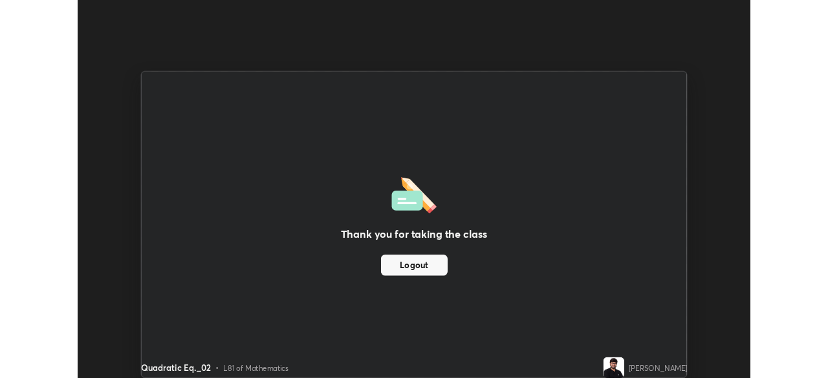
scroll to position [64291, 63841]
